Goal: Information Seeking & Learning: Learn about a topic

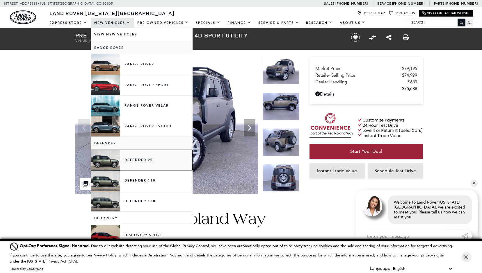
click at [140, 157] on link "Defender 90" at bounding box center [142, 160] width 102 height 20
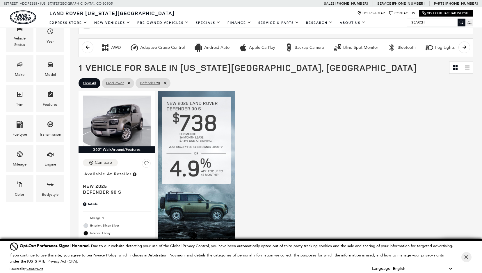
scroll to position [58, 0]
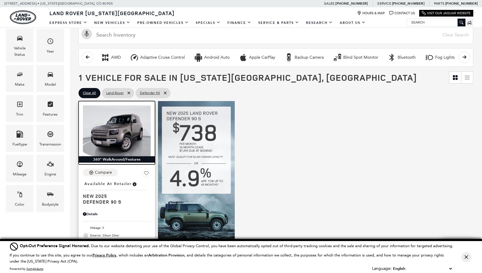
click at [131, 134] on img at bounding box center [117, 131] width 68 height 51
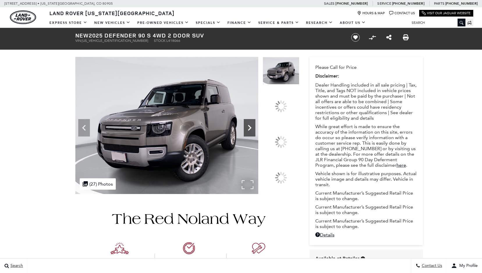
click at [255, 134] on icon at bounding box center [250, 128] width 12 height 12
click at [282, 139] on div at bounding box center [281, 142] width 12 height 12
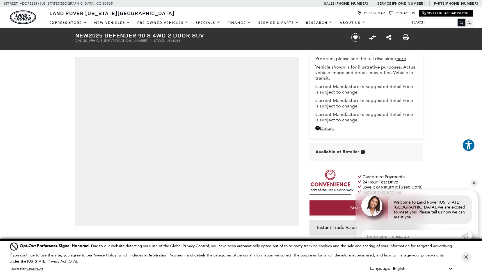
scroll to position [116, 0]
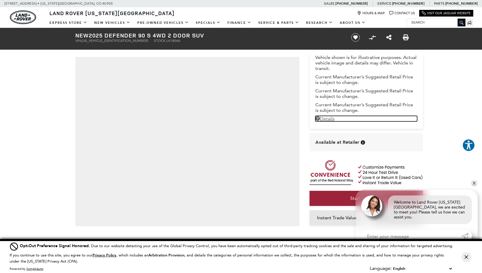
click at [331, 122] on link "Details New 2025 Defender 90 S 4WD 2 Door SUV" at bounding box center [366, 119] width 102 height 6
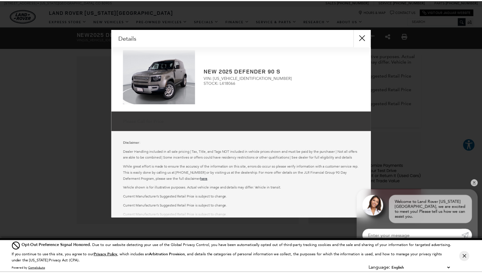
scroll to position [0, 0]
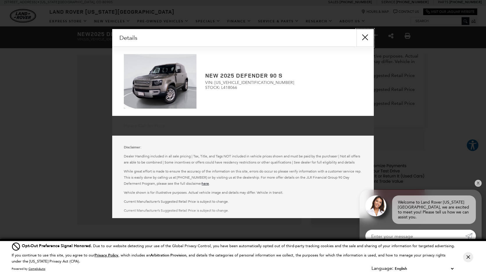
click at [365, 39] on button "close" at bounding box center [364, 37] width 17 height 17
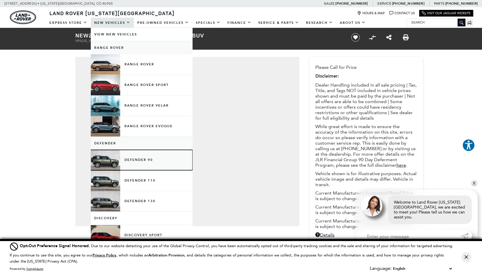
click at [104, 160] on link "Defender 90" at bounding box center [142, 160] width 102 height 20
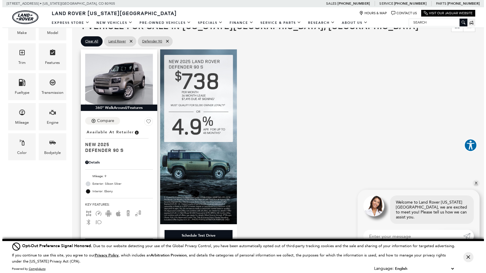
scroll to position [116, 0]
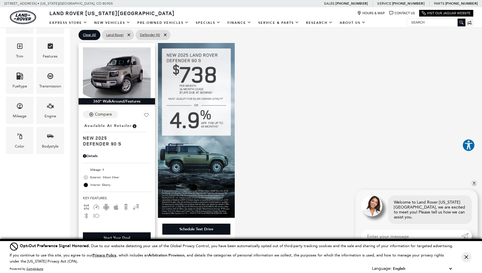
click at [91, 156] on div "Details" at bounding box center [117, 156] width 68 height 5
